Goal: Task Accomplishment & Management: Manage account settings

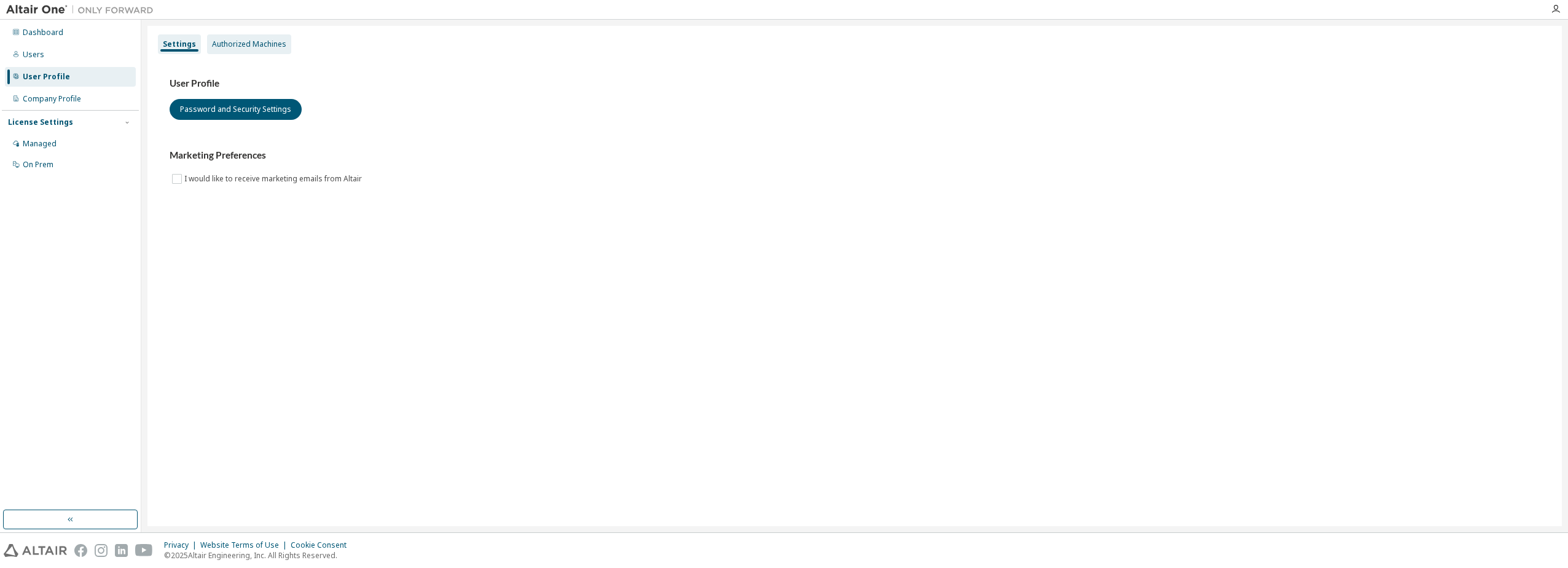
click at [232, 37] on div "Authorized Machines" at bounding box center [249, 44] width 84 height 20
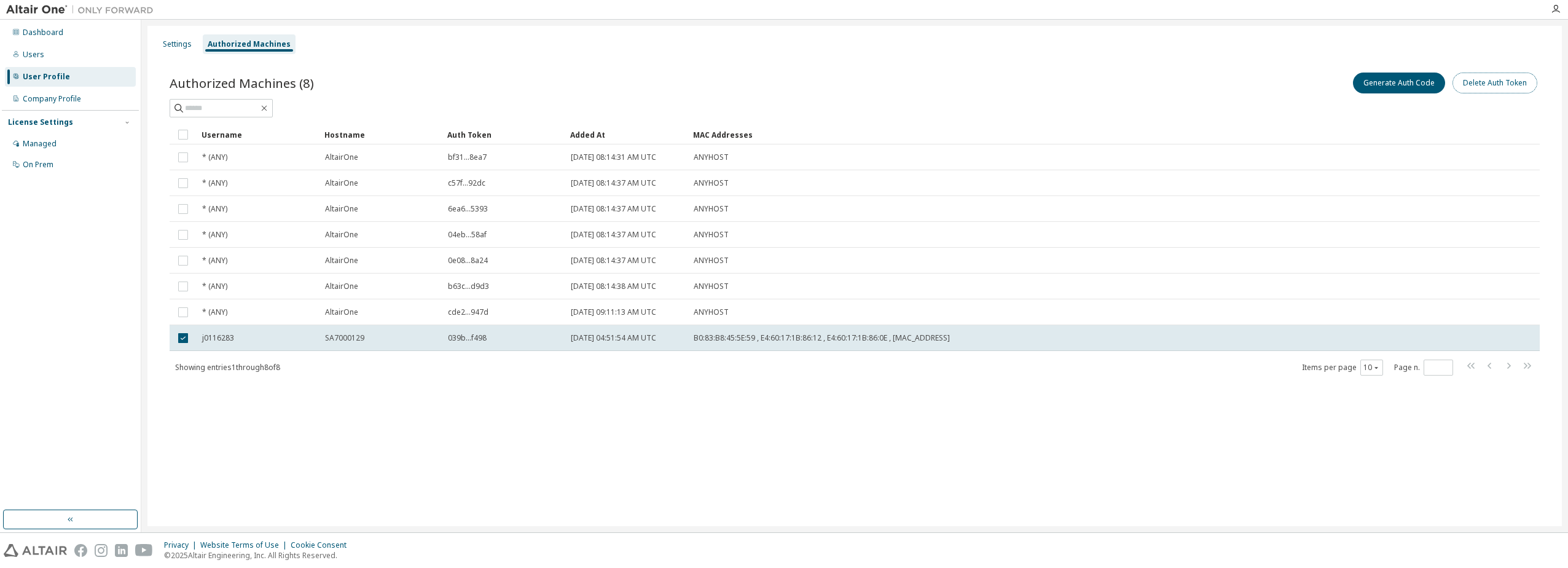
click at [1495, 84] on button "Delete Auth Token" at bounding box center [1495, 83] width 85 height 21
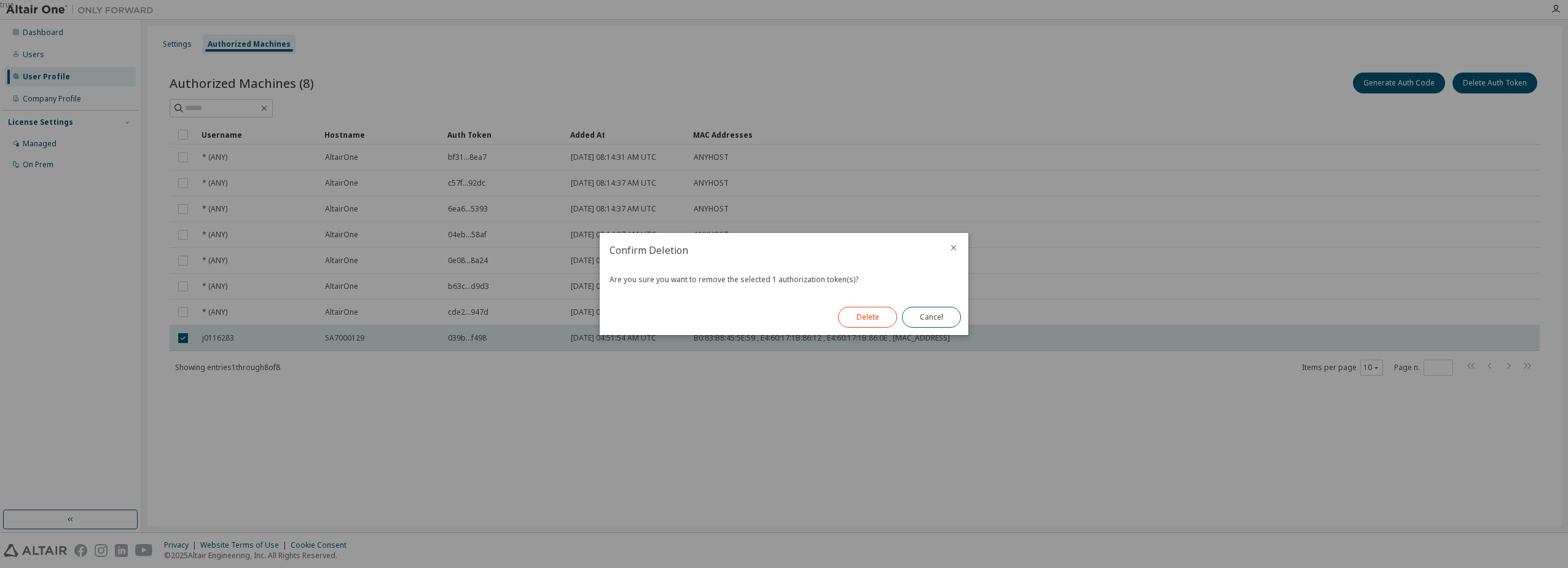
click at [876, 320] on button "Delete" at bounding box center [867, 316] width 59 height 21
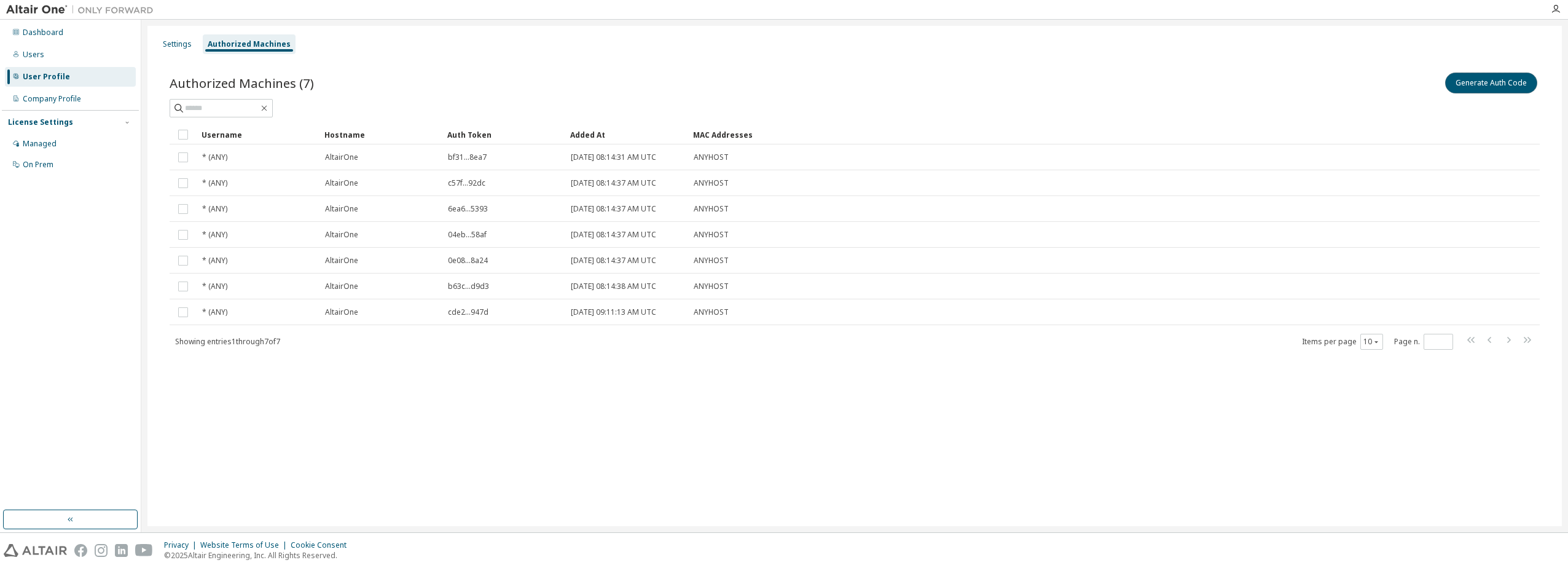
drag, startPoint x: 1485, startPoint y: 83, endPoint x: 1413, endPoint y: 126, distance: 83.9
click at [1486, 82] on button "Generate Auth Code" at bounding box center [1491, 83] width 92 height 21
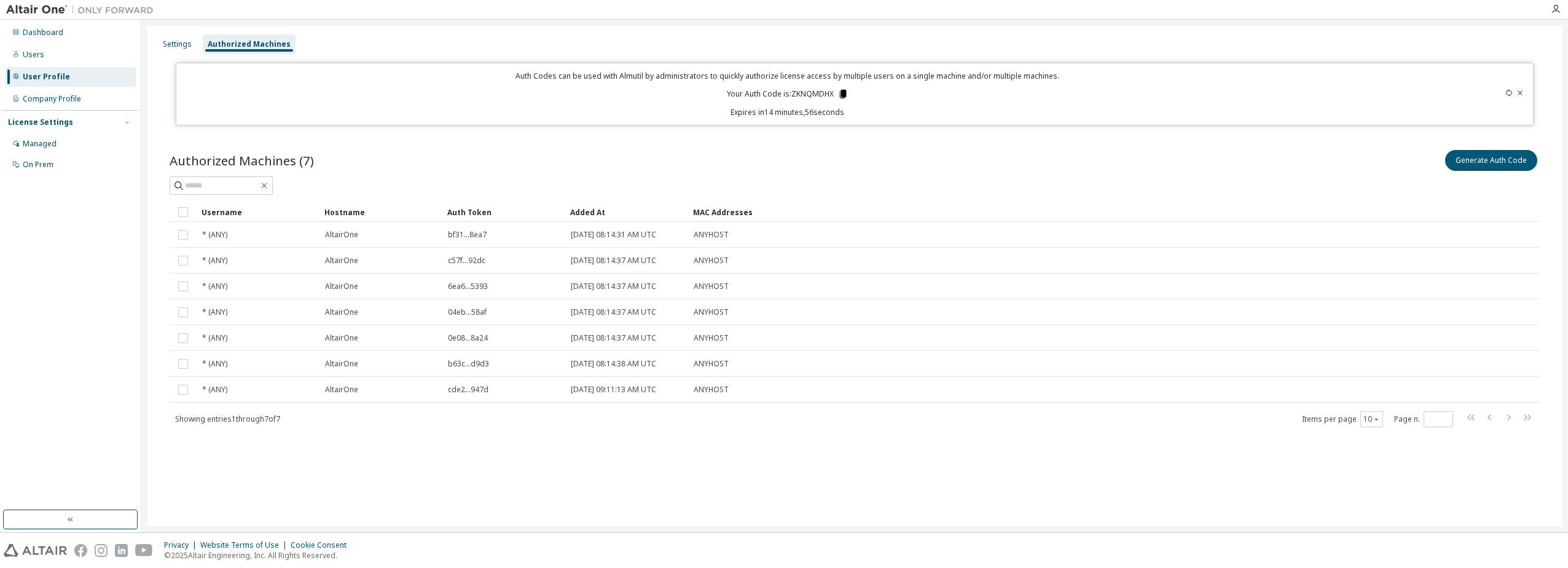
click at [846, 96] on icon at bounding box center [842, 93] width 7 height 8
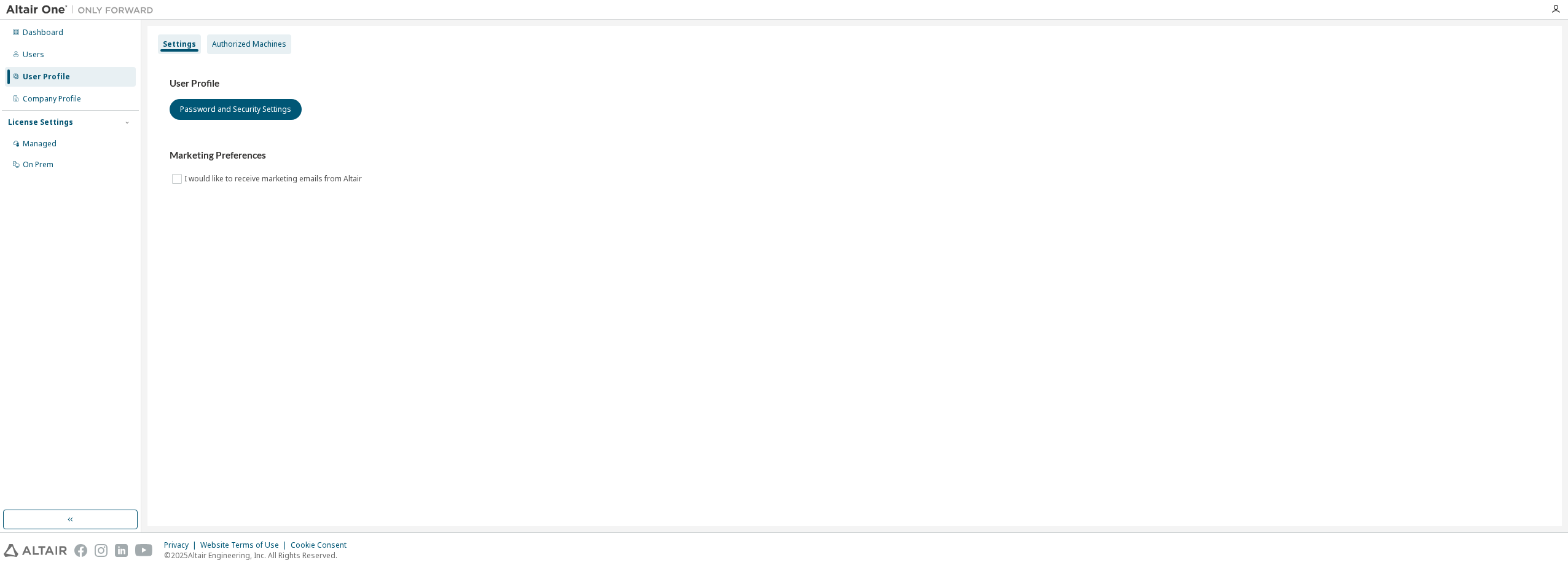
click at [250, 39] on div "Authorized Machines" at bounding box center [248, 44] width 74 height 10
